Goal: Use online tool/utility

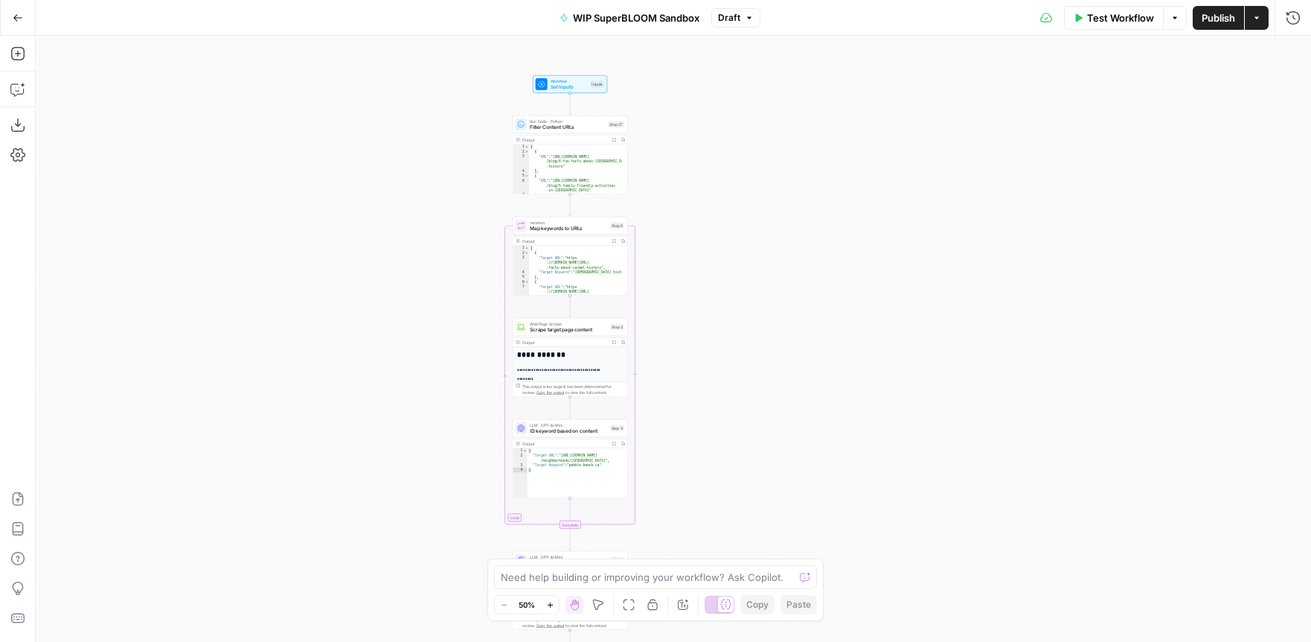
drag, startPoint x: 715, startPoint y: 416, endPoint x: 727, endPoint y: 269, distance: 147.9
click at [727, 269] on div "Workflow Set Inputs Inputs Run Code · Python Filter Content URLs Step 37 Output…" at bounding box center [674, 339] width 1276 height 606
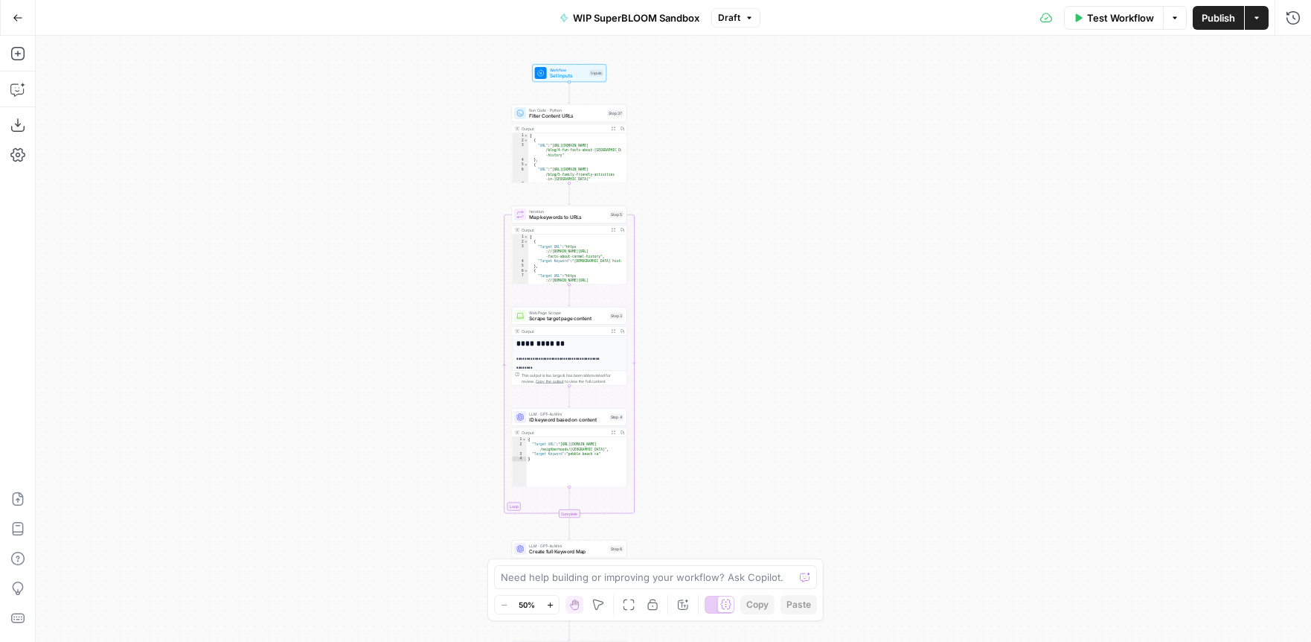
drag, startPoint x: 765, startPoint y: 419, endPoint x: 764, endPoint y: 394, distance: 25.3
click at [764, 394] on div "Workflow Set Inputs Inputs Run Code · Python Filter Content URLs Step 37 Output…" at bounding box center [674, 339] width 1276 height 606
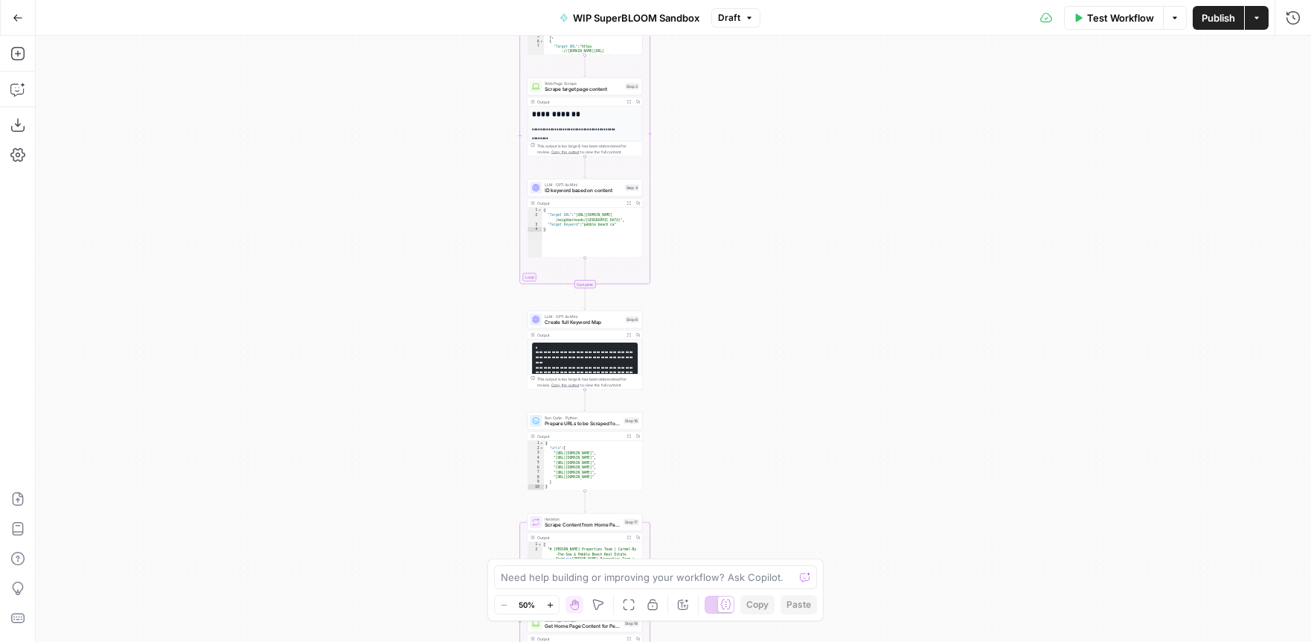
drag, startPoint x: 770, startPoint y: 449, endPoint x: 755, endPoint y: 171, distance: 278.0
click at [756, 171] on div "Workflow Set Inputs Inputs Run Code · Python Filter Content URLs Step 37 Output…" at bounding box center [674, 339] width 1276 height 606
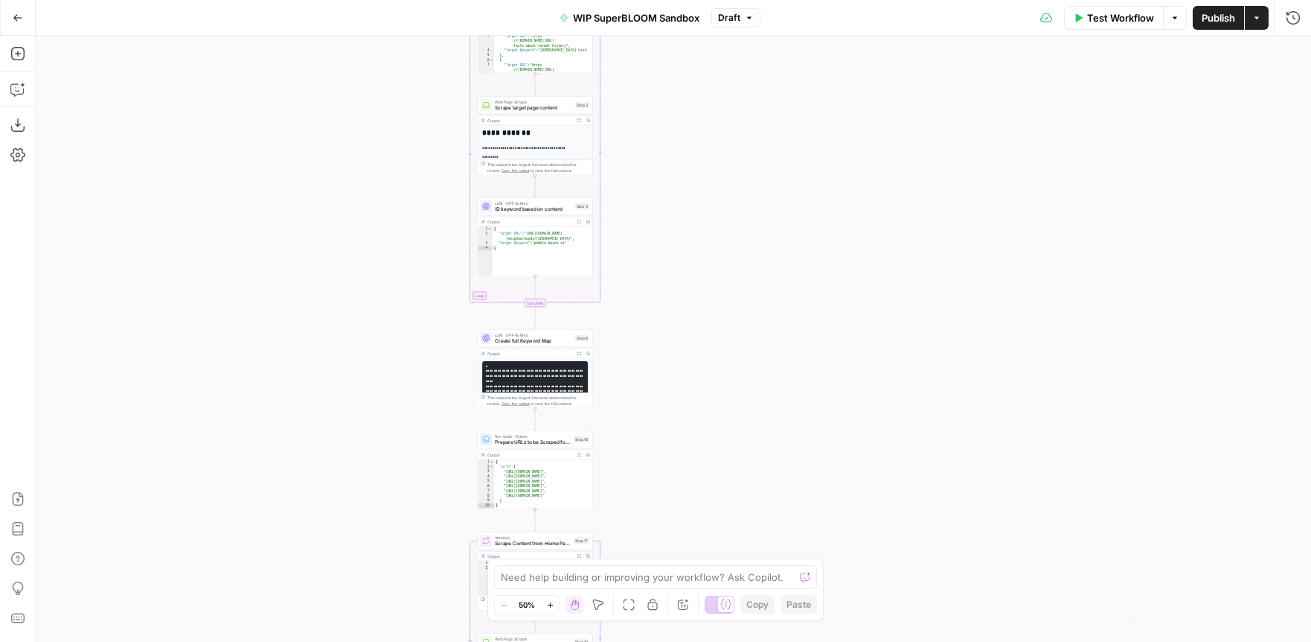
drag, startPoint x: 755, startPoint y: 491, endPoint x: 758, endPoint y: 519, distance: 27.6
click at [738, 569] on body "LP Production Workloads New Home Browse Your Data Usage Settings Recent Grids B…" at bounding box center [655, 321] width 1311 height 642
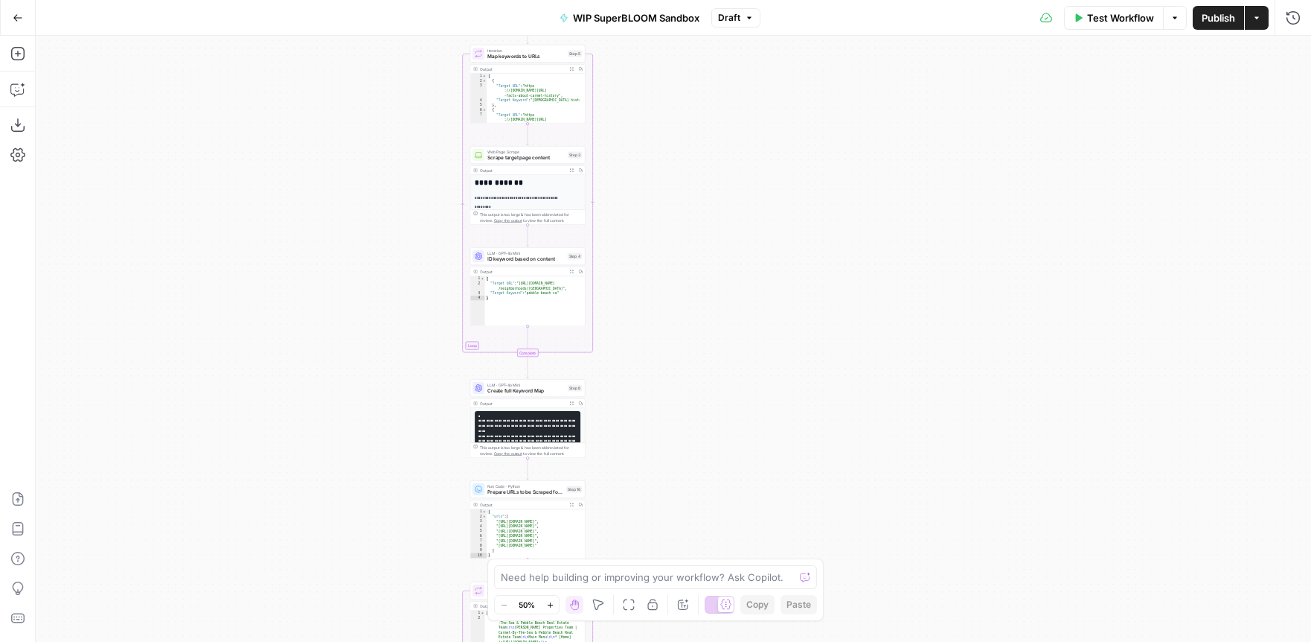
drag, startPoint x: 725, startPoint y: 171, endPoint x: 714, endPoint y: 204, distance: 34.6
click at [714, 204] on div "Workflow Set Inputs Inputs Run Code · Python Filter Content URLs Step 37 Output…" at bounding box center [674, 339] width 1276 height 606
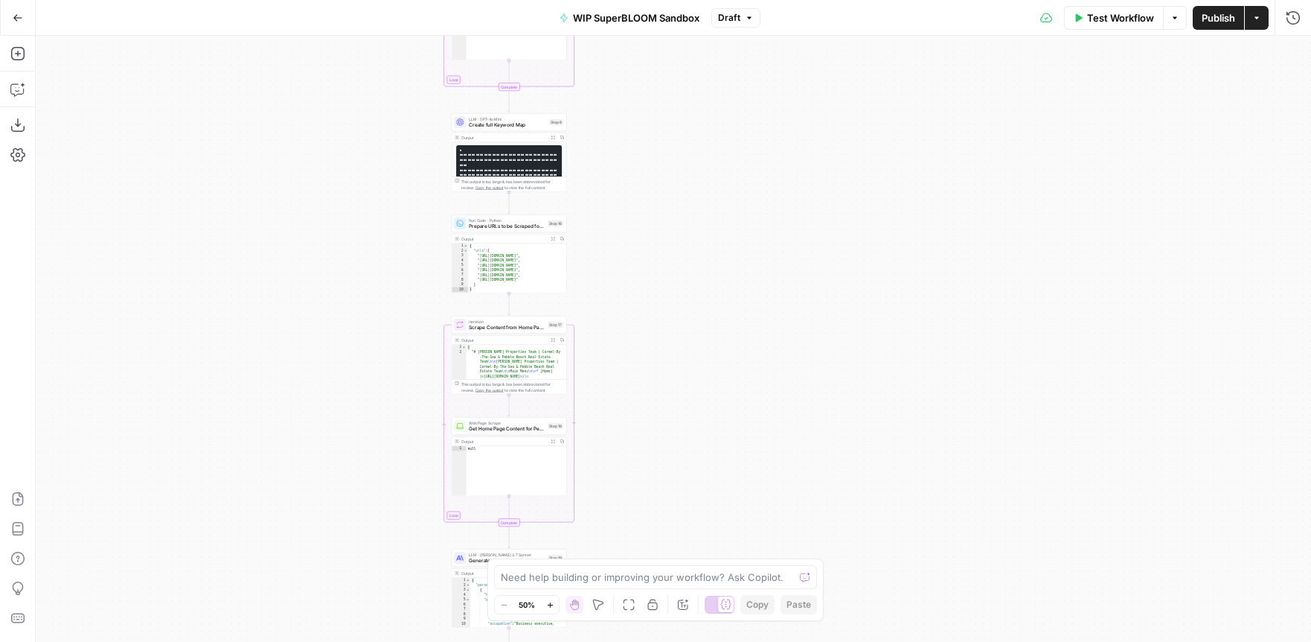
drag, startPoint x: 735, startPoint y: 475, endPoint x: 716, endPoint y: 208, distance: 267.9
click at [716, 208] on div "Workflow Set Inputs Inputs Run Code · Python Filter Content URLs Step 37 Output…" at bounding box center [674, 339] width 1276 height 606
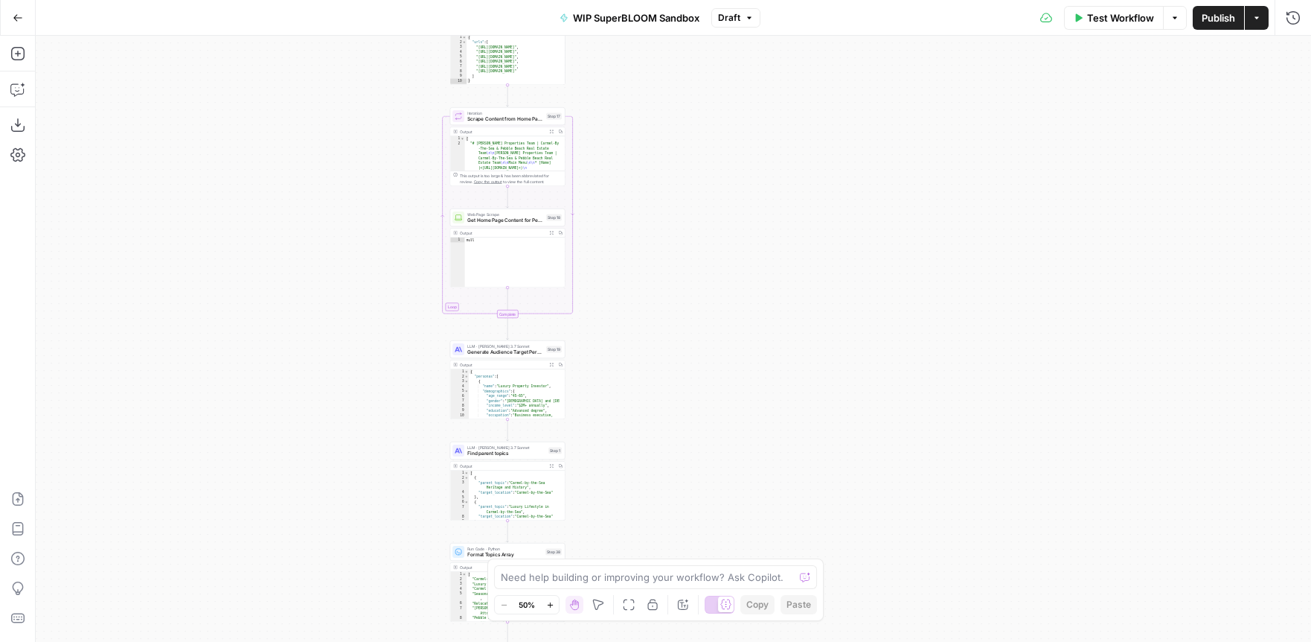
drag, startPoint x: 715, startPoint y: 467, endPoint x: 714, endPoint y: 263, distance: 203.9
click at [714, 263] on div "Workflow Set Inputs Inputs Run Code · Python Filter Content URLs Step 37 Output…" at bounding box center [674, 339] width 1276 height 606
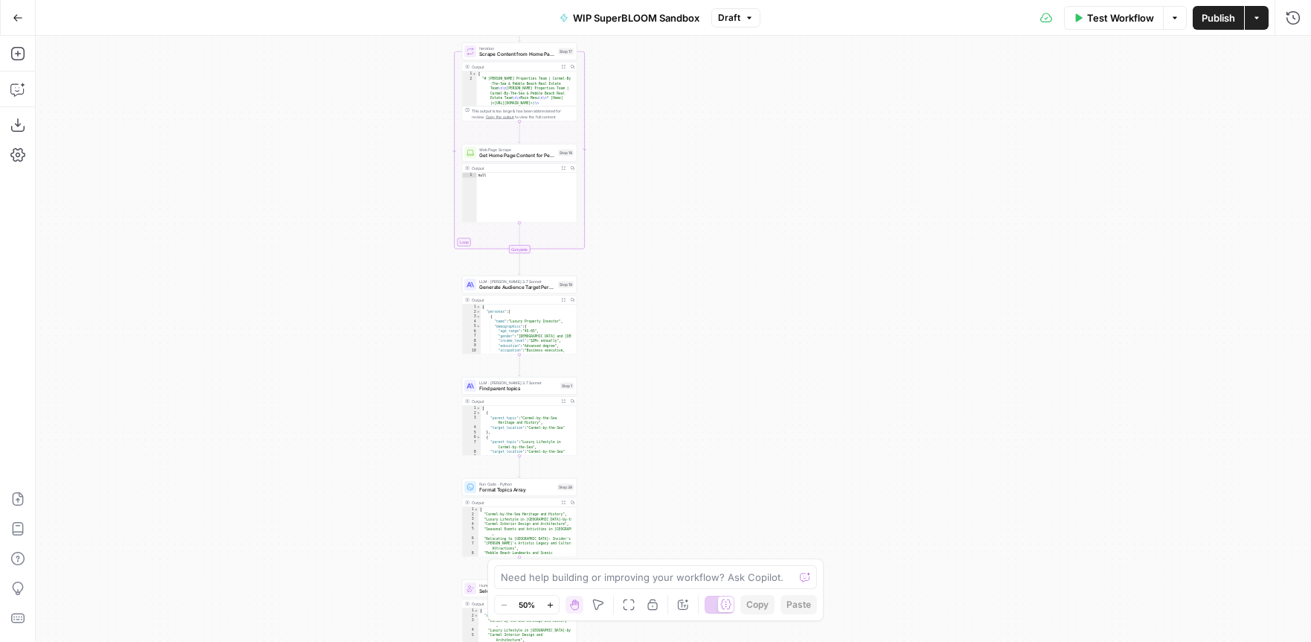
drag, startPoint x: 716, startPoint y: 429, endPoint x: 728, endPoint y: 370, distance: 60.0
click at [728, 370] on div "Workflow Set Inputs Inputs Run Code · Python Filter Content URLs Step 37 Output…" at bounding box center [674, 339] width 1276 height 606
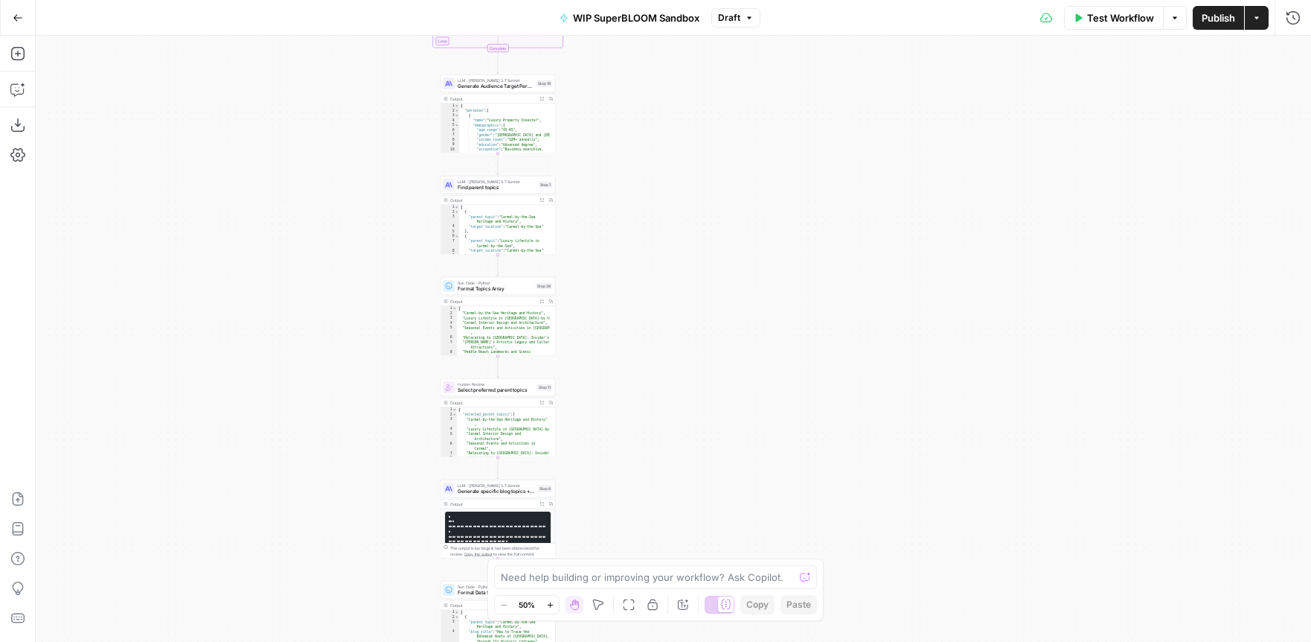
drag, startPoint x: 723, startPoint y: 421, endPoint x: 704, endPoint y: 245, distance: 177.4
click at [704, 245] on div "Workflow Set Inputs Inputs Run Code · Python Filter Content URLs Step 37 Output…" at bounding box center [674, 339] width 1276 height 606
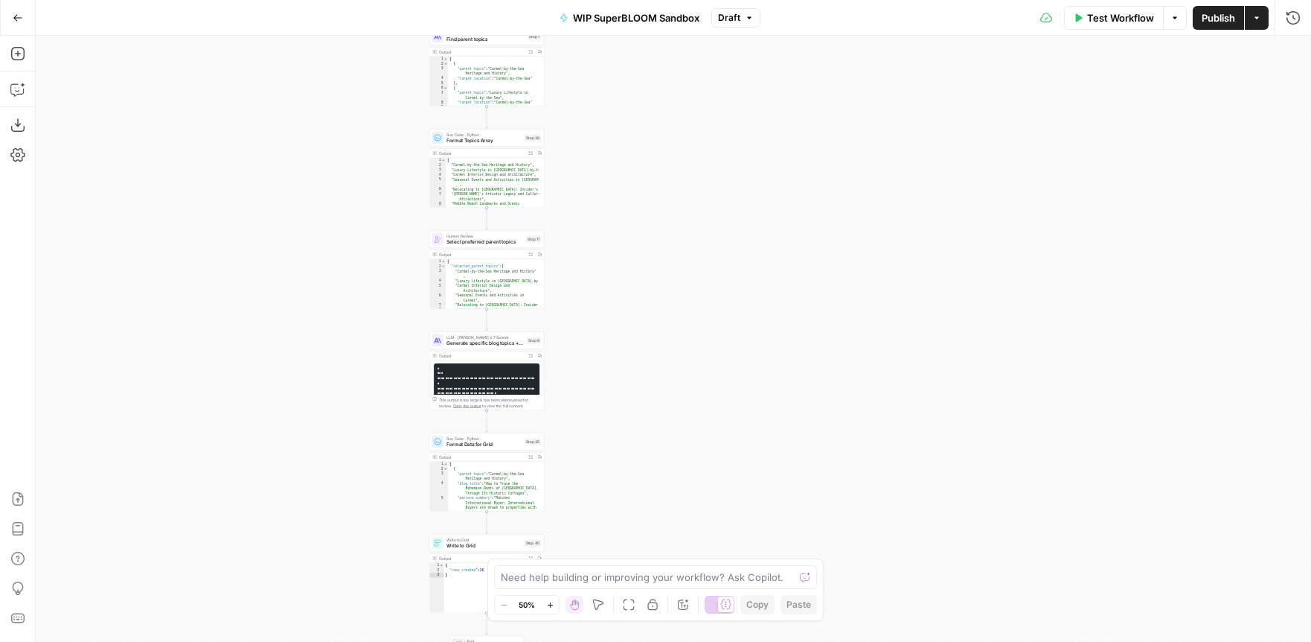
drag, startPoint x: 727, startPoint y: 465, endPoint x: 717, endPoint y: 318, distance: 147.7
click at [717, 318] on div "Workflow Set Inputs Inputs Run Code · Python Filter Content URLs Step 37 Output…" at bounding box center [674, 339] width 1276 height 606
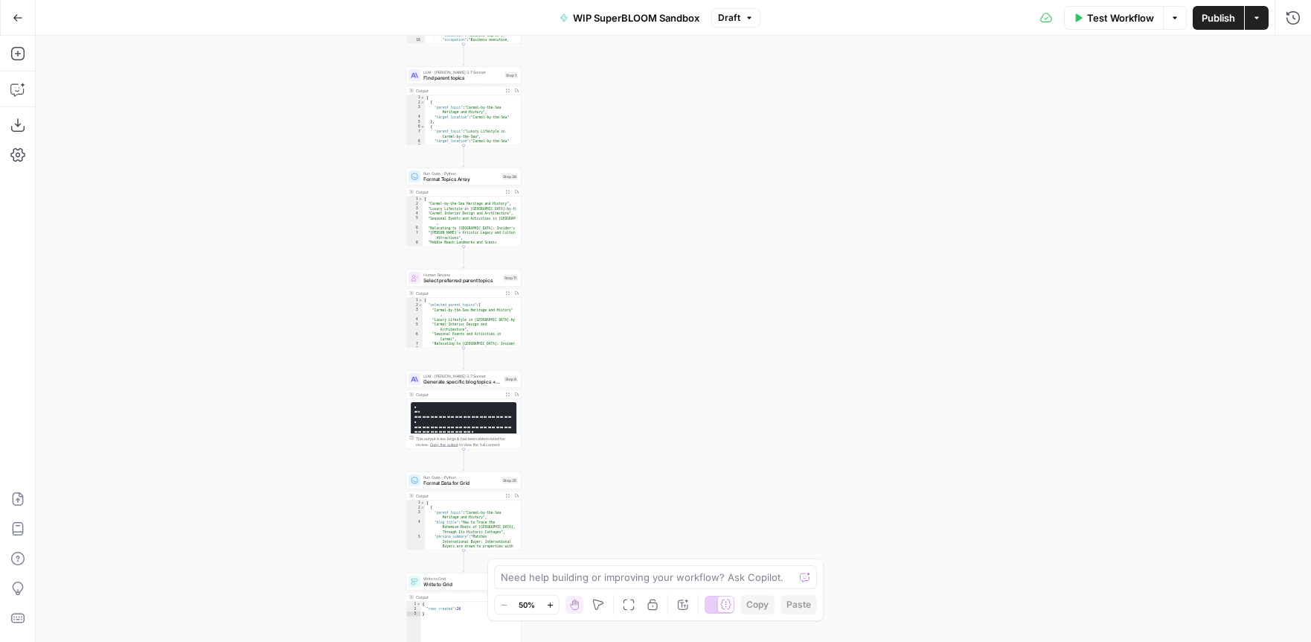
drag, startPoint x: 723, startPoint y: 397, endPoint x: 703, endPoint y: 476, distance: 81.2
click at [703, 476] on div "Workflow Set Inputs Inputs Run Code · Python Filter Content URLs Step 37 Output…" at bounding box center [674, 339] width 1276 height 606
click at [458, 80] on span "Find parent topics" at bounding box center [465, 83] width 78 height 7
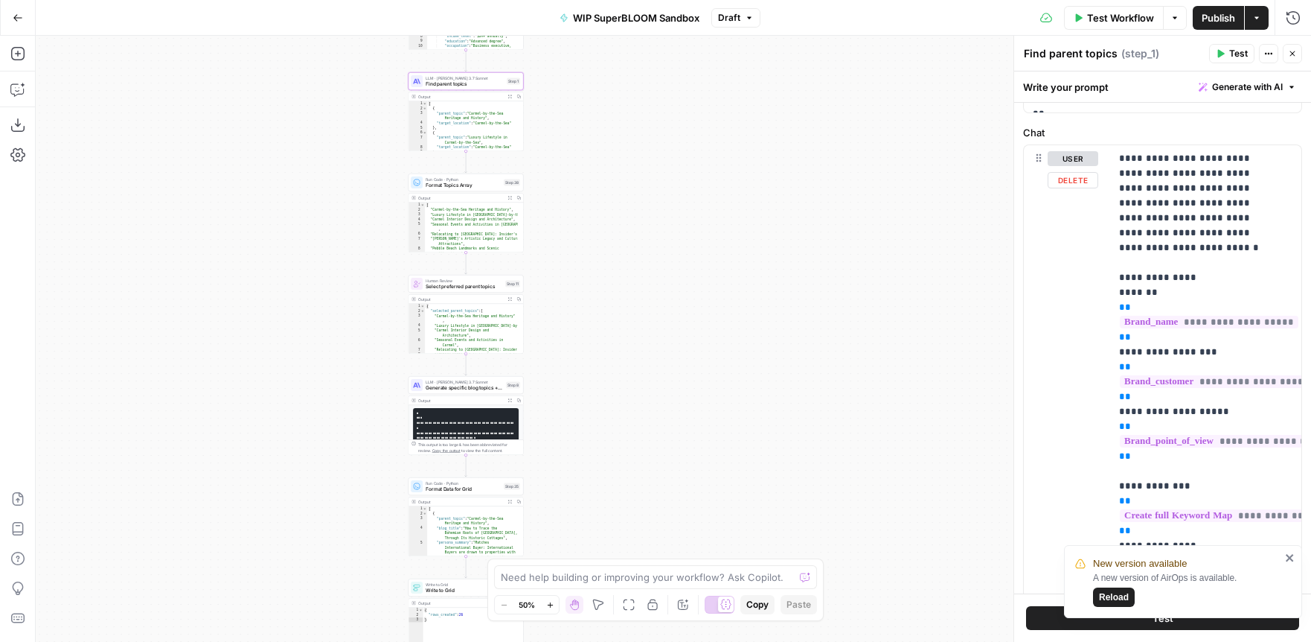
scroll to position [249, 0]
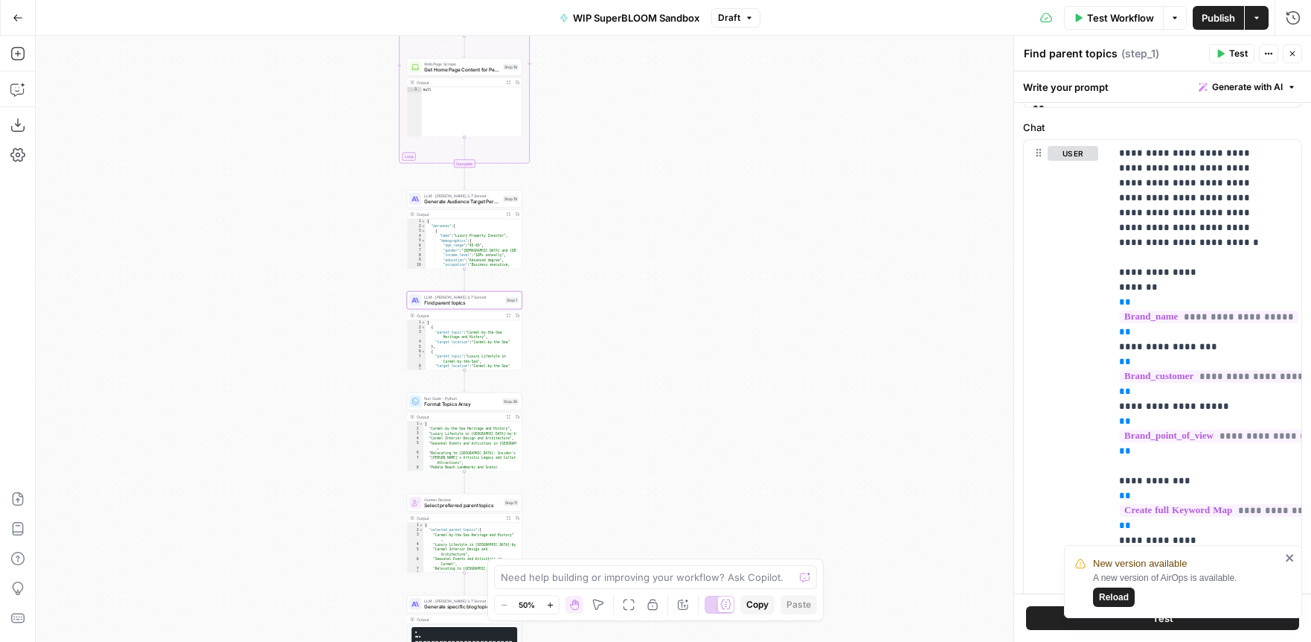
drag, startPoint x: 707, startPoint y: 137, endPoint x: 705, endPoint y: 365, distance: 227.8
click at [705, 365] on div "Workflow Set Inputs Inputs Run Code · Python Filter Content URLs Step 37 Output…" at bounding box center [674, 339] width 1276 height 606
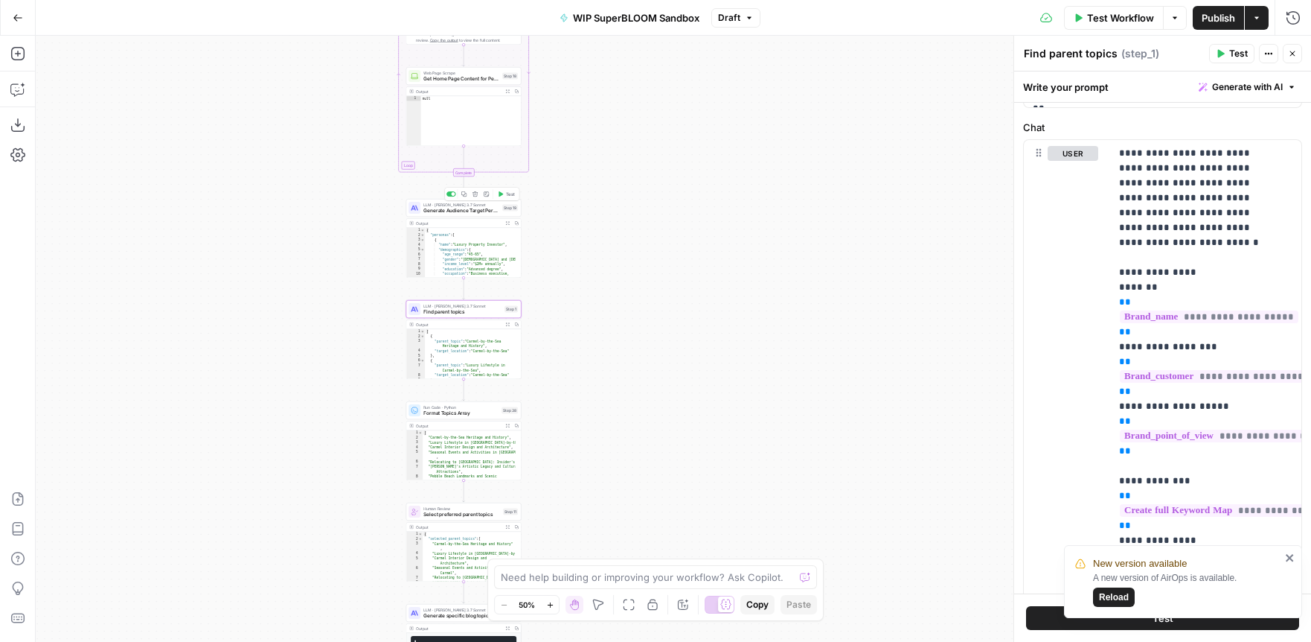
click at [473, 211] on span "Generate Audience Target Personas" at bounding box center [462, 210] width 76 height 7
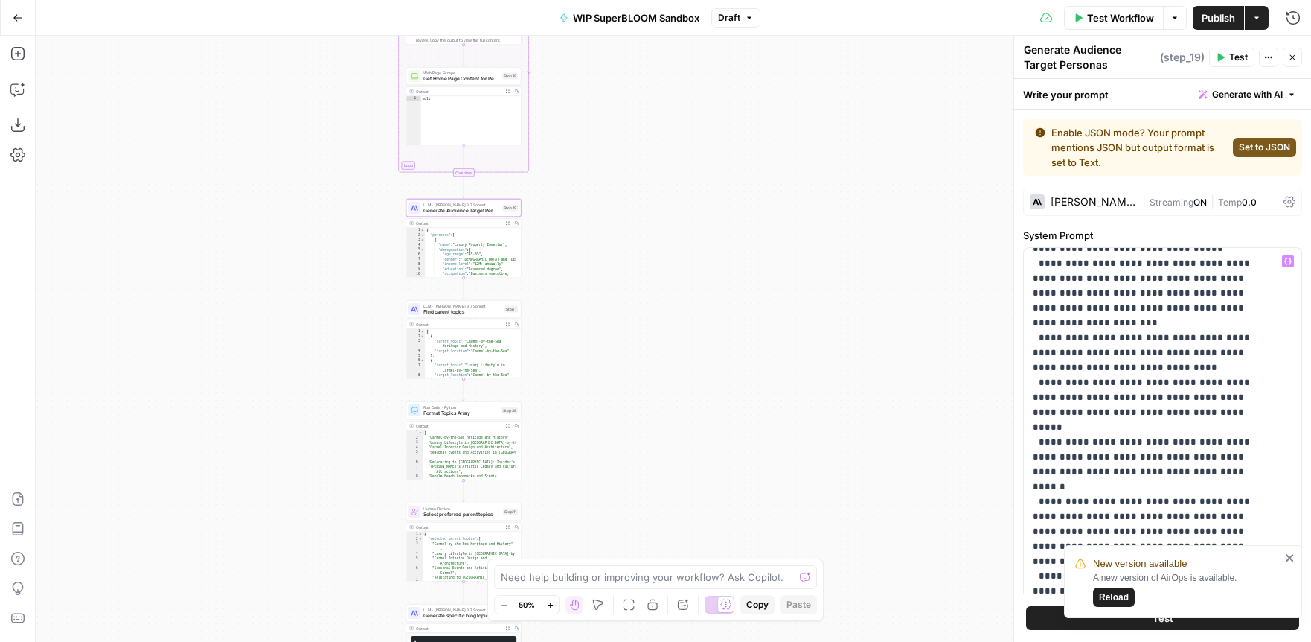
scroll to position [1043, 0]
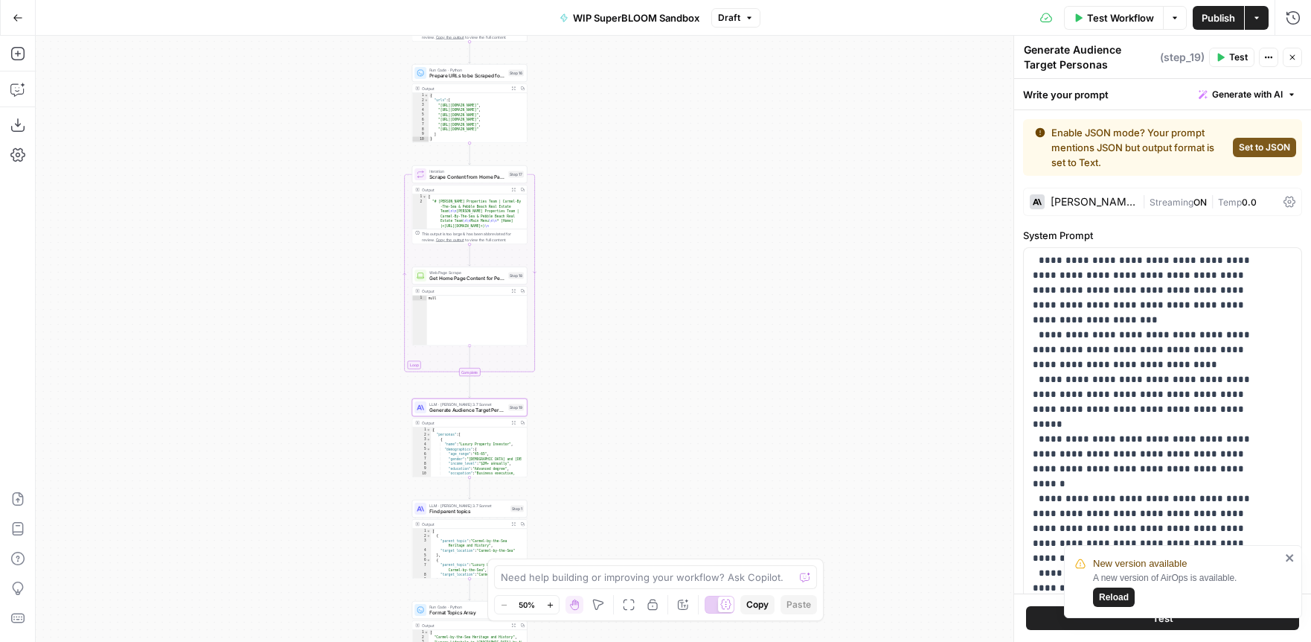
drag, startPoint x: 658, startPoint y: 200, endPoint x: 664, endPoint y: 400, distance: 200.3
click at [664, 400] on div "Workflow Set Inputs Inputs Run Code · Python Filter Content URLs Step 37 Output…" at bounding box center [674, 339] width 1276 height 606
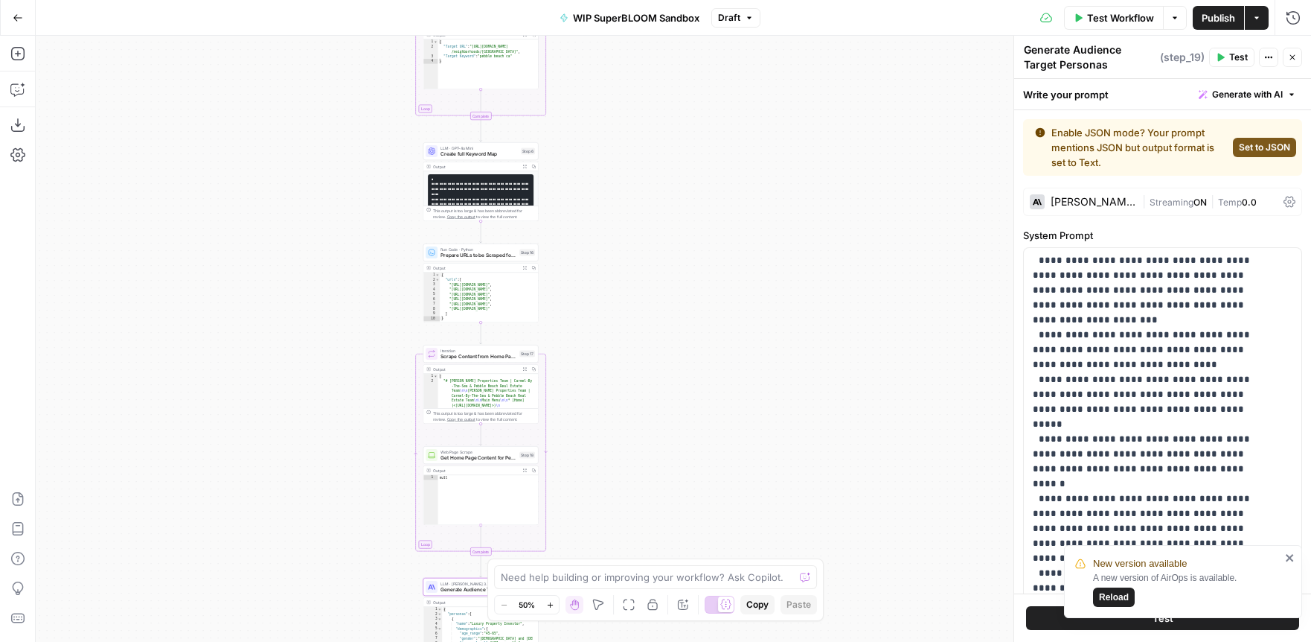
drag, startPoint x: 726, startPoint y: 200, endPoint x: 737, endPoint y: 379, distance: 179.0
click at [737, 379] on div "Workflow Set Inputs Inputs Run Code · Python Filter Content URLs Step 37 Output…" at bounding box center [674, 339] width 1276 height 606
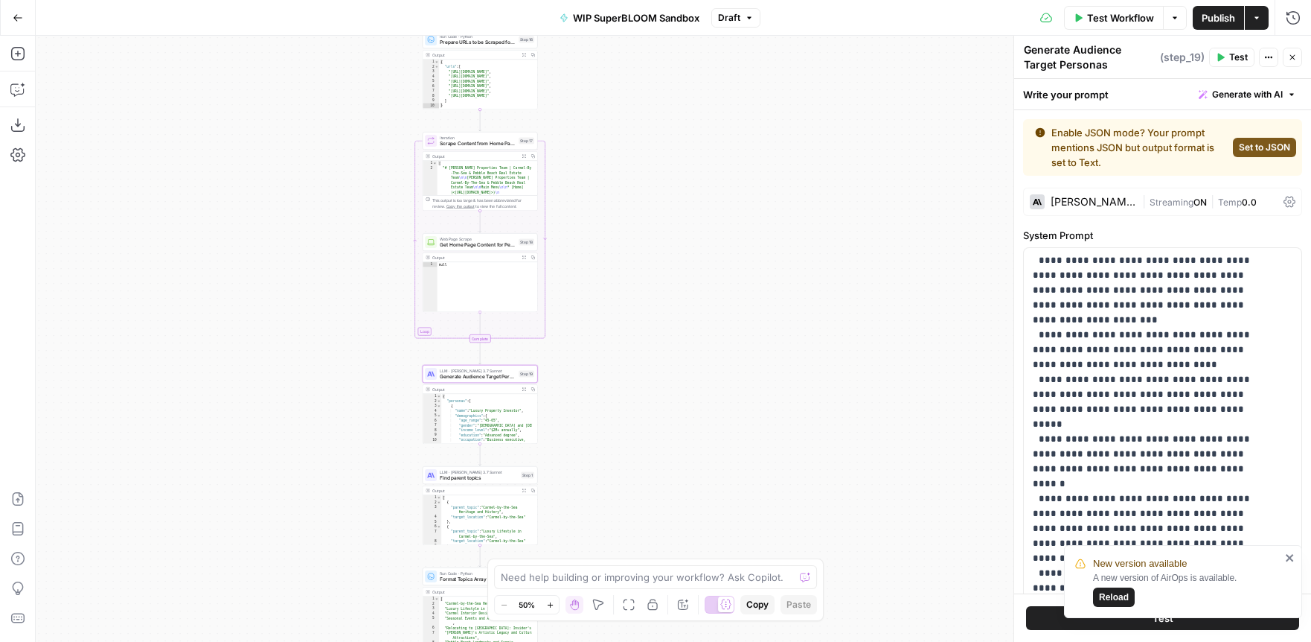
drag, startPoint x: 671, startPoint y: 365, endPoint x: 671, endPoint y: 154, distance: 210.6
click at [671, 154] on div "Workflow Set Inputs Inputs Run Code · Python Filter Content URLs Step 37 Output…" at bounding box center [674, 339] width 1276 height 606
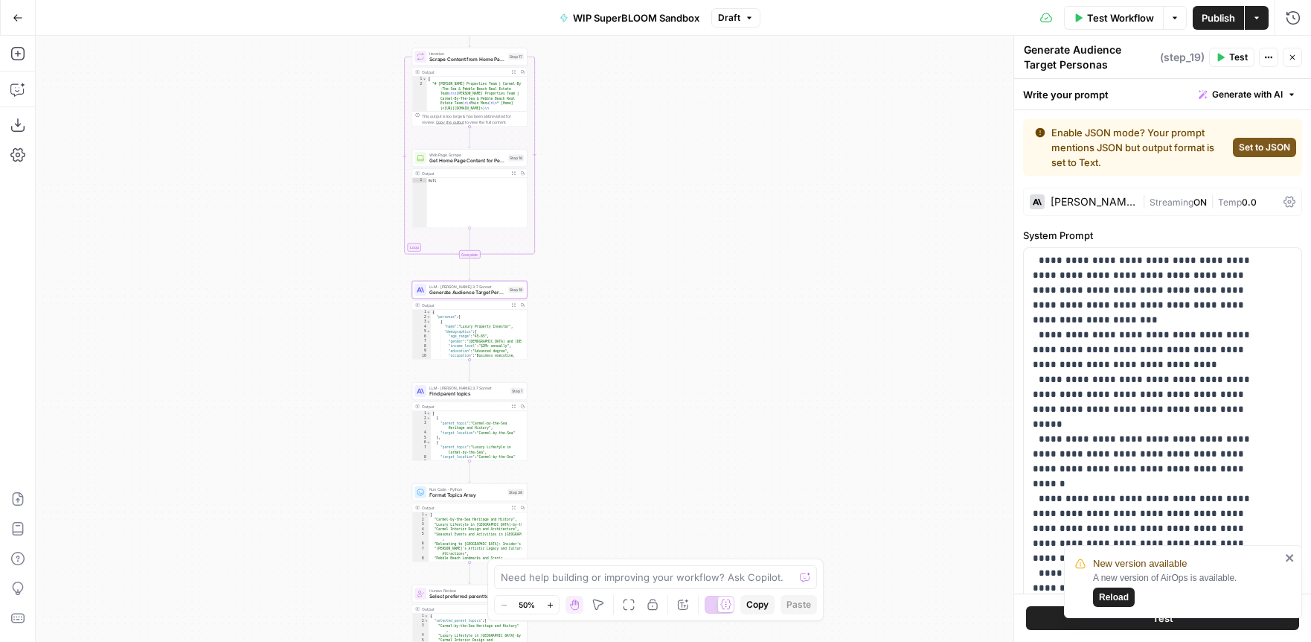
drag, startPoint x: 695, startPoint y: 376, endPoint x: 685, endPoint y: 295, distance: 81.1
click at [685, 295] on div "Workflow Set Inputs Inputs Run Code · Python Filter Content URLs Step 37 Output…" at bounding box center [674, 339] width 1276 height 606
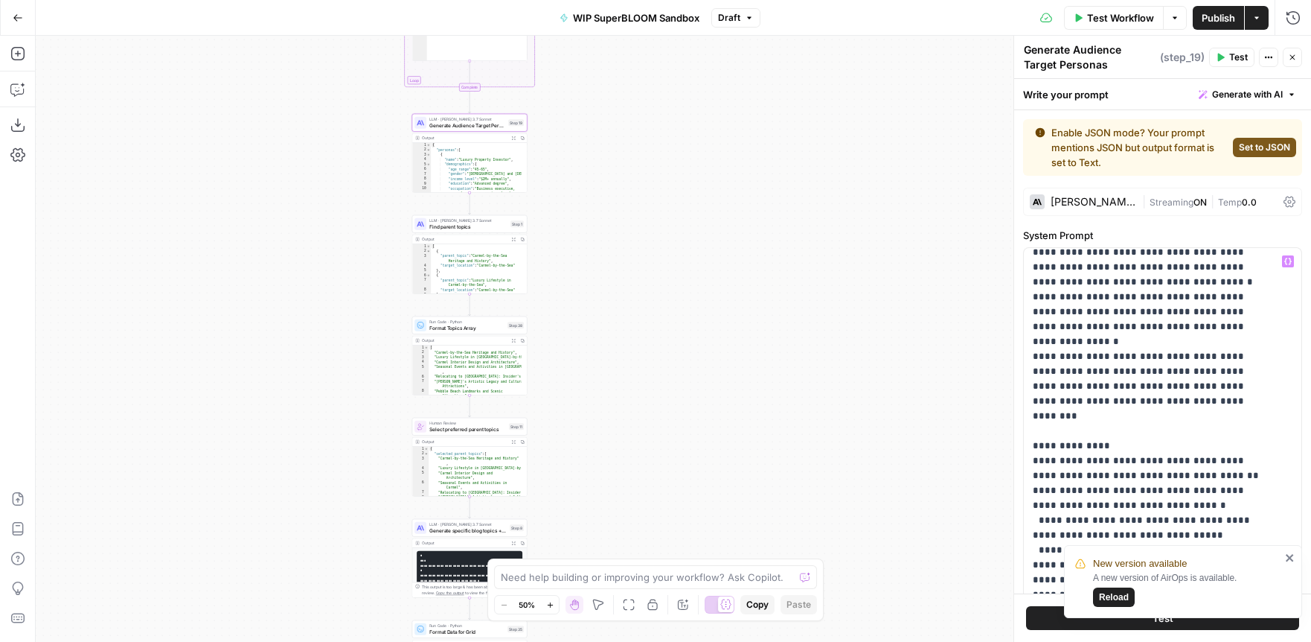
scroll to position [702, 0]
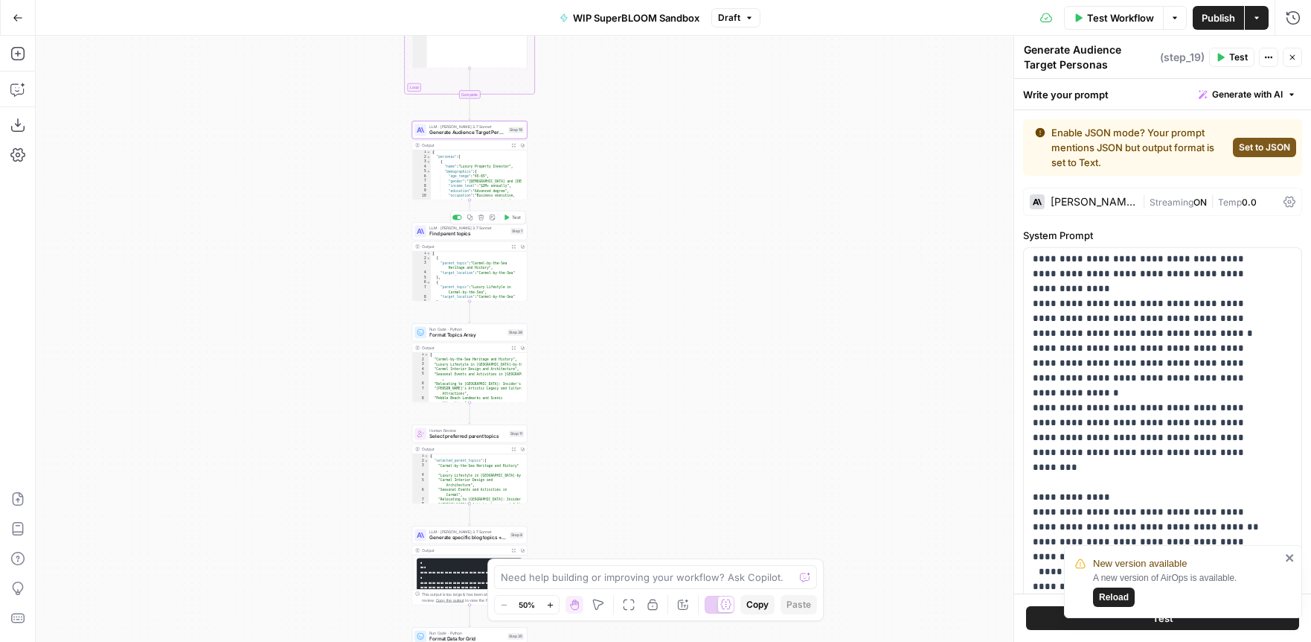
click at [471, 231] on span "Find parent topics" at bounding box center [468, 233] width 78 height 7
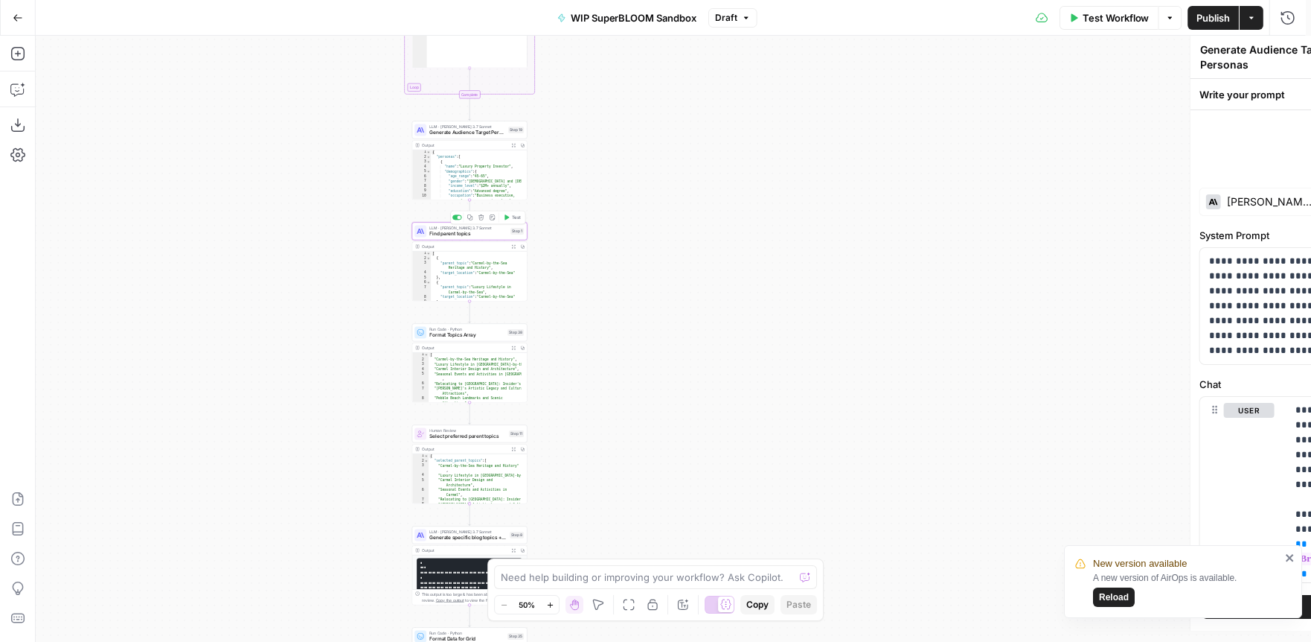
type textarea "Find parent topics"
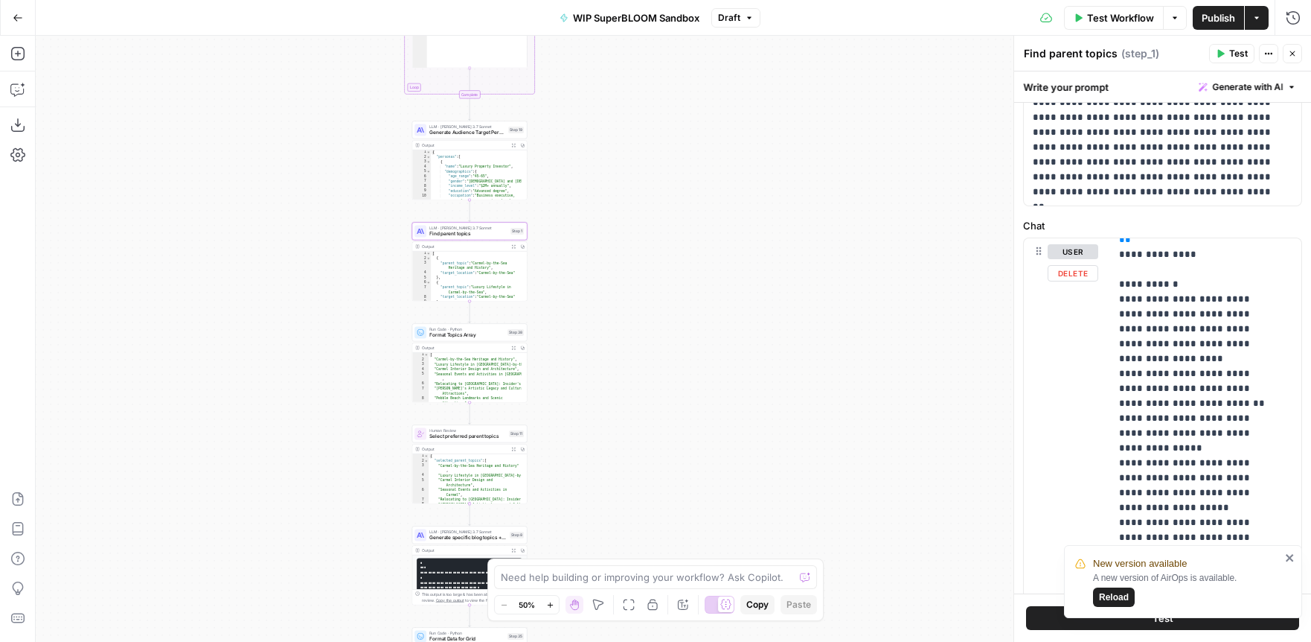
scroll to position [153, 0]
click at [1294, 555] on icon "close" at bounding box center [1290, 558] width 10 height 12
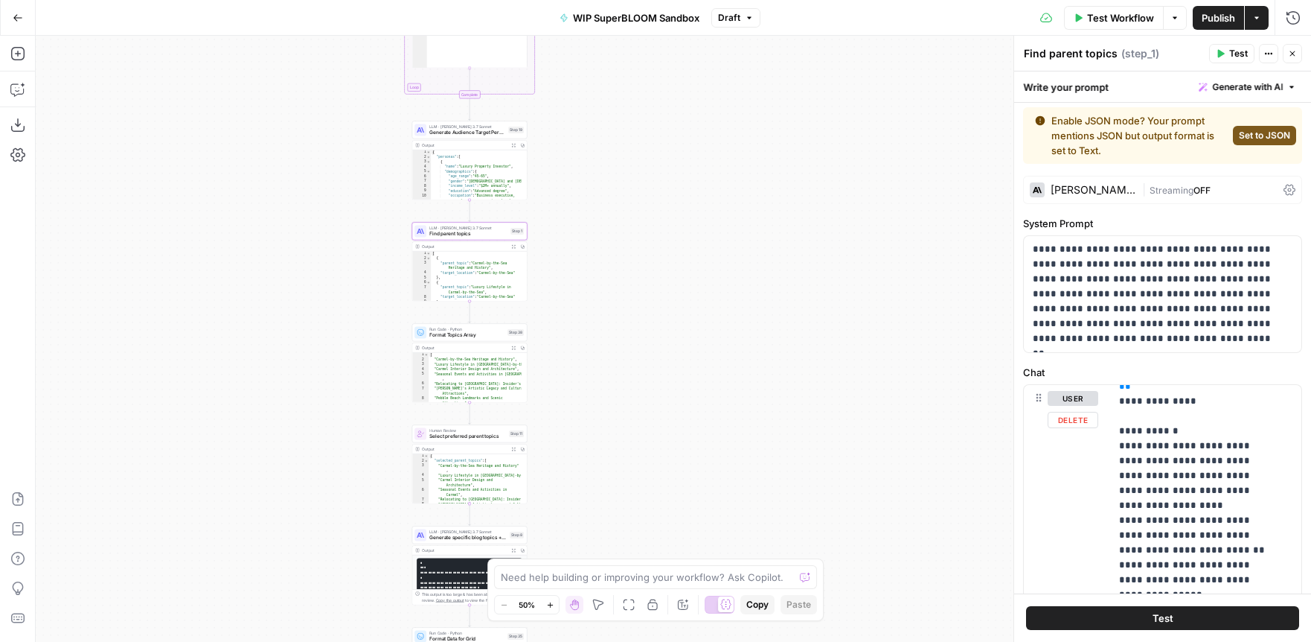
scroll to position [0, 0]
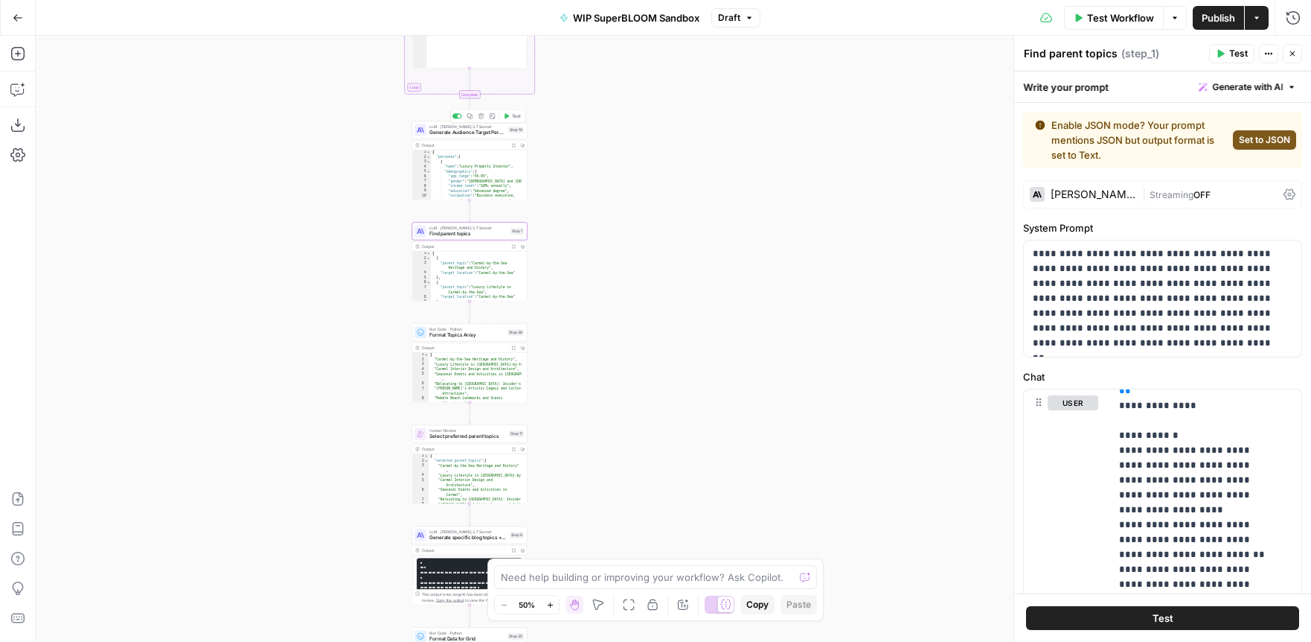
click at [448, 132] on span "Generate Audience Target Personas" at bounding box center [467, 132] width 76 height 7
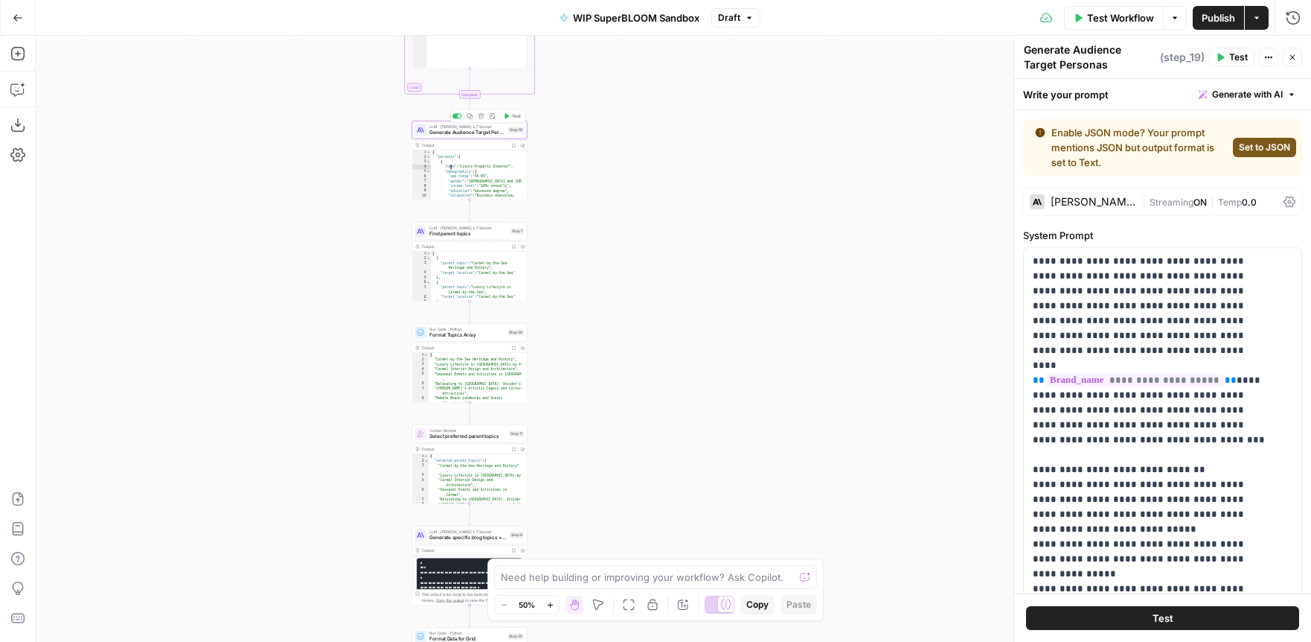
type textarea "**********"
click at [471, 182] on div "{ "personas" : [ { "name" : "Luxury Property Investor" , "demographics" : { "ag…" at bounding box center [476, 185] width 91 height 70
click at [450, 144] on div "Output" at bounding box center [464, 145] width 85 height 6
click at [459, 130] on span "Generate Audience Target Personas" at bounding box center [467, 132] width 76 height 7
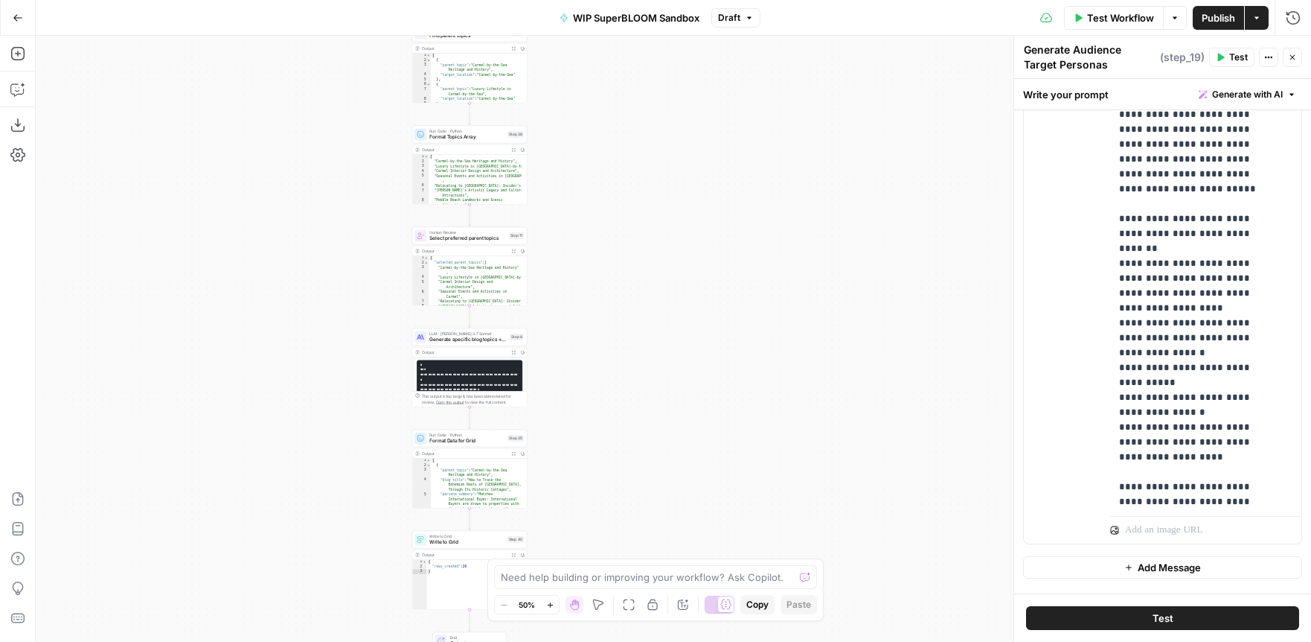
scroll to position [1069, 0]
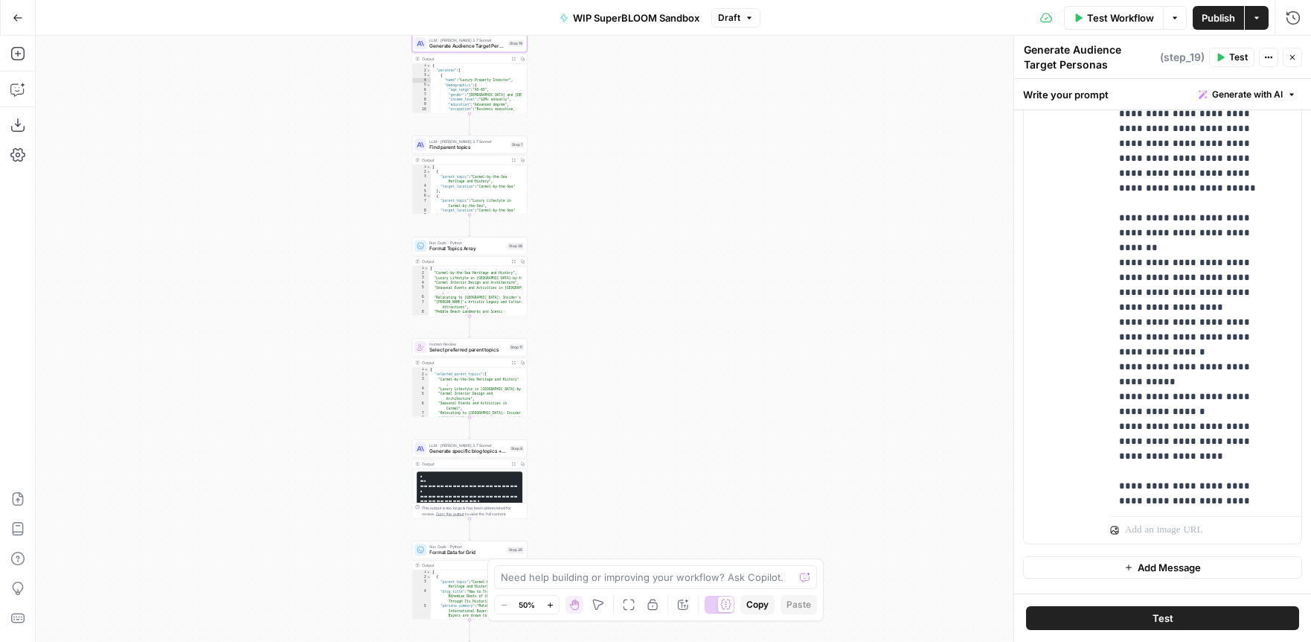
click at [485, 148] on span "Find parent topics" at bounding box center [468, 147] width 78 height 7
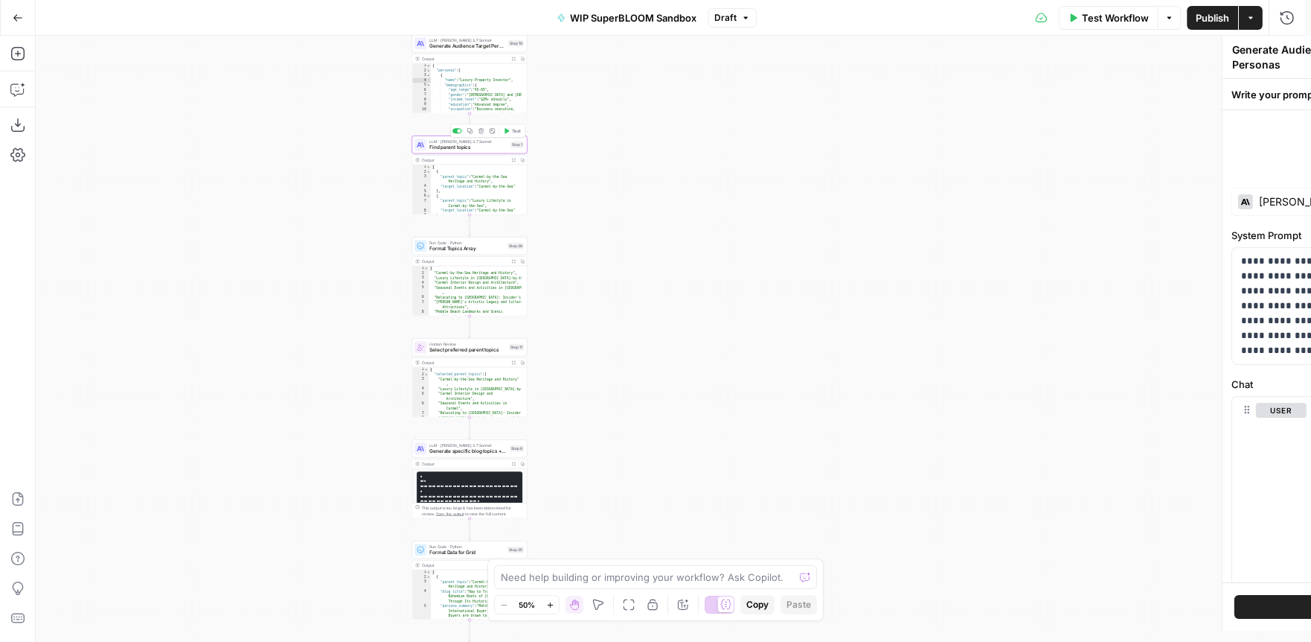
type textarea "Find parent topics"
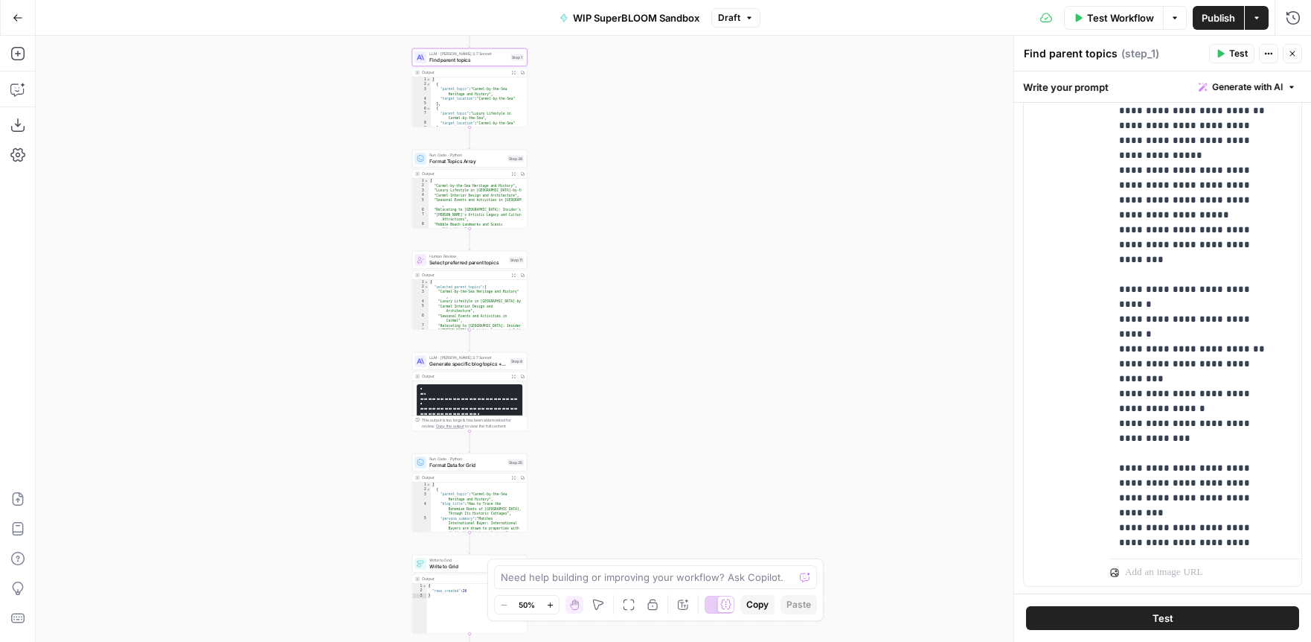
scroll to position [515, 0]
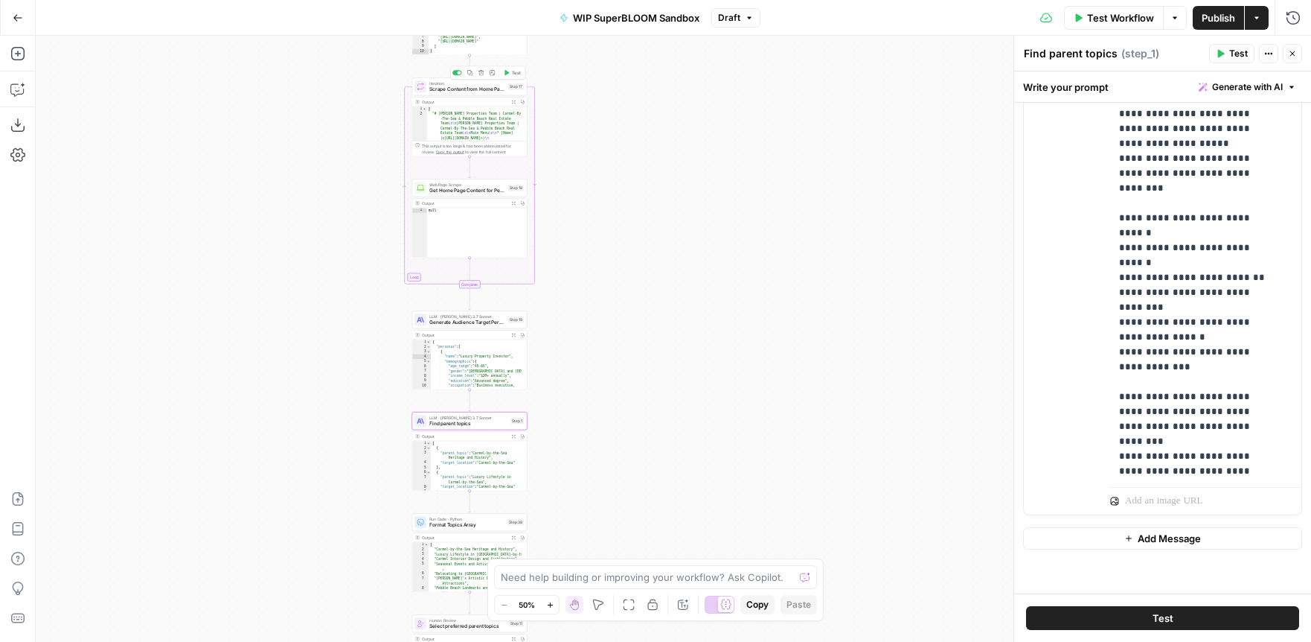
click at [461, 94] on div "Iteration Scrape Content from Home Page for Persona Building Step 17 Copy step …" at bounding box center [469, 86] width 115 height 18
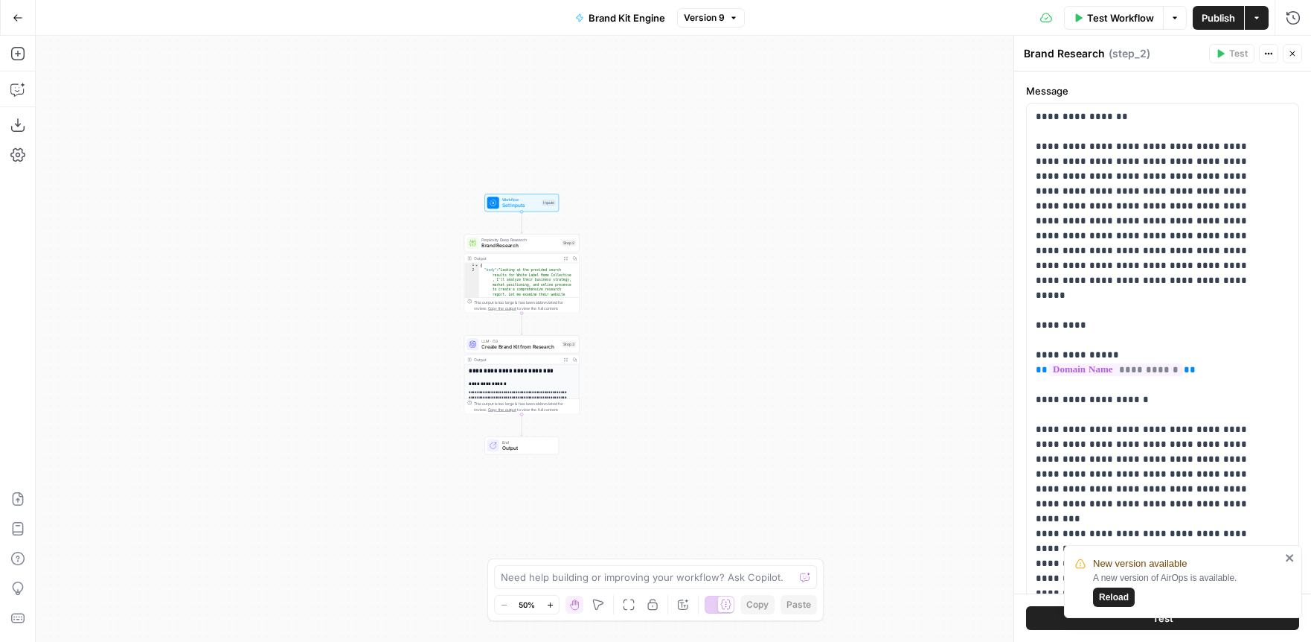
scroll to position [152, 0]
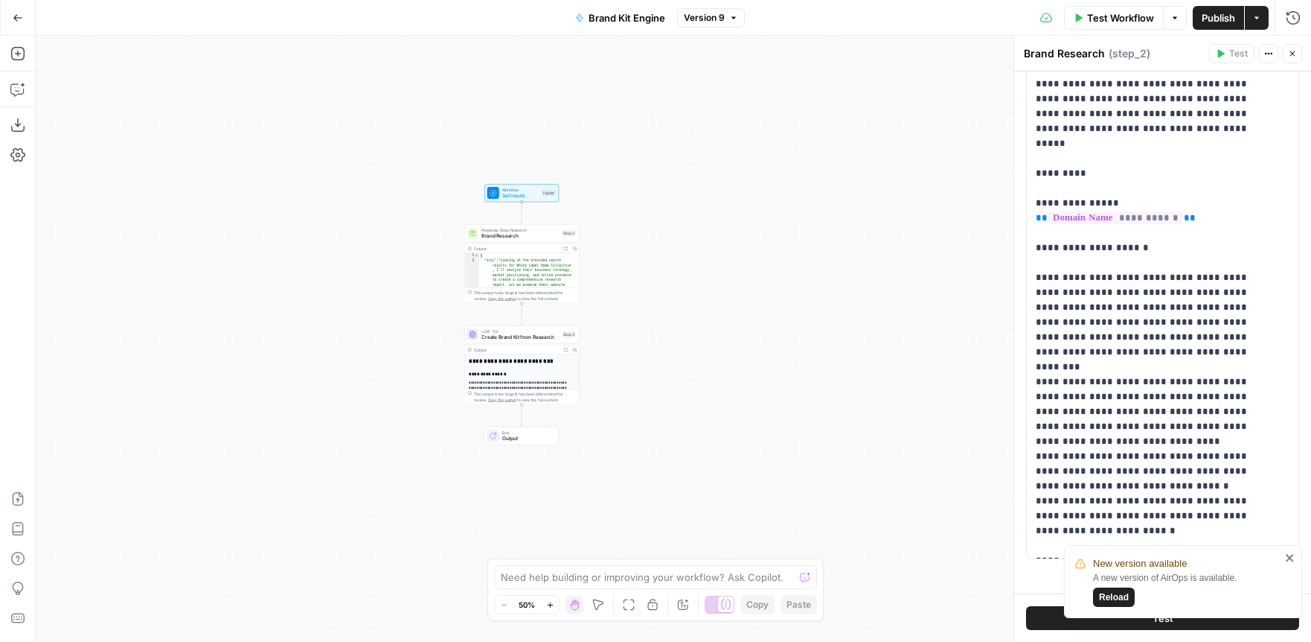
click at [530, 435] on span "Output" at bounding box center [527, 438] width 51 height 7
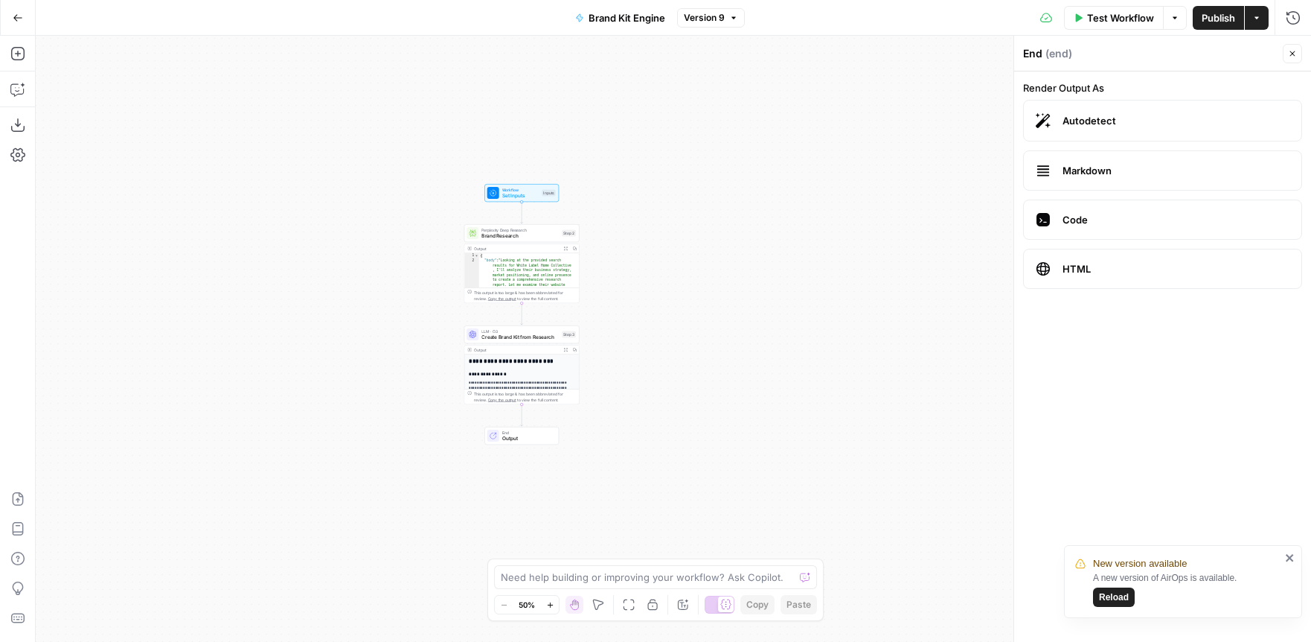
click at [517, 383] on p "**********" at bounding box center [519, 410] width 100 height 60
click at [523, 336] on span "Create Brand Kit from Research" at bounding box center [520, 336] width 77 height 7
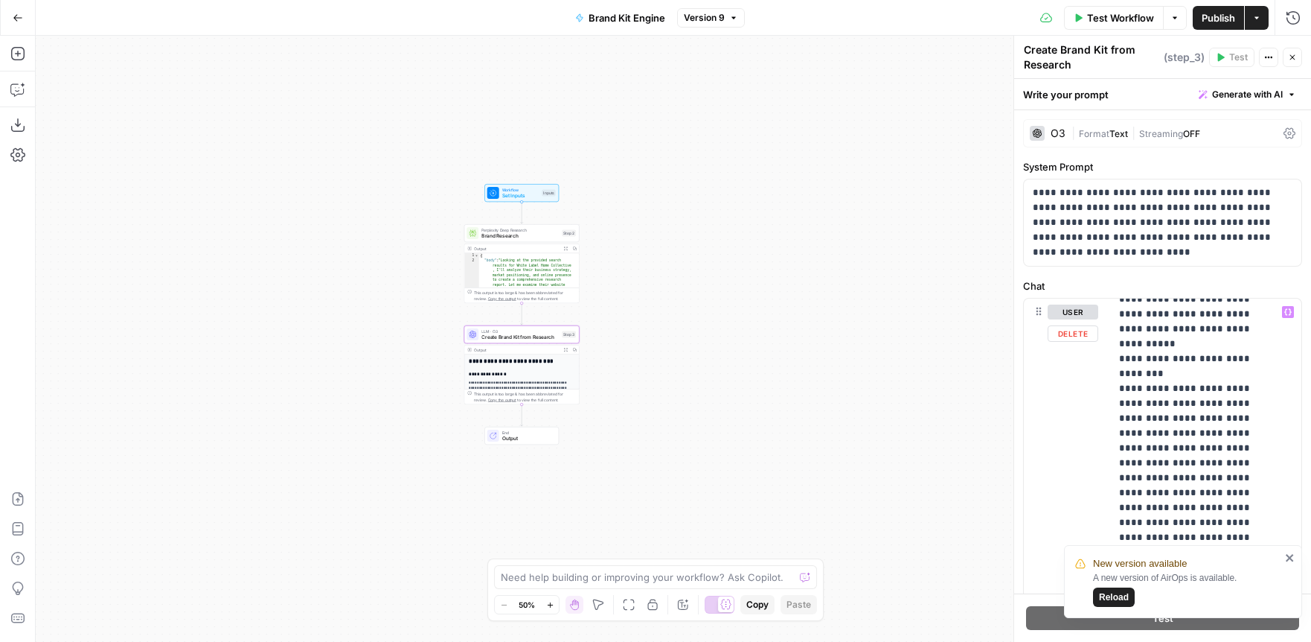
scroll to position [13, 0]
